Goal: Subscribe to service/newsletter

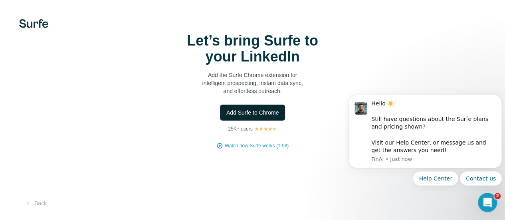
click at [220, 120] on button "Add Surfe to Chrome" at bounding box center [252, 113] width 65 height 16
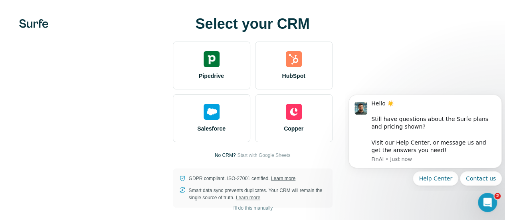
scroll to position [10, 0]
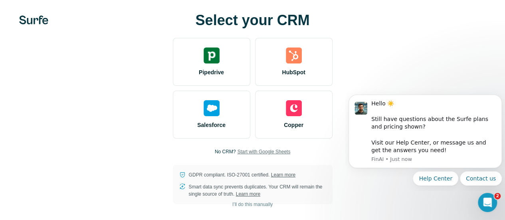
click at [237, 148] on span "Start with Google Sheets" at bounding box center [263, 151] width 53 height 7
